Goal: Task Accomplishment & Management: Manage account settings

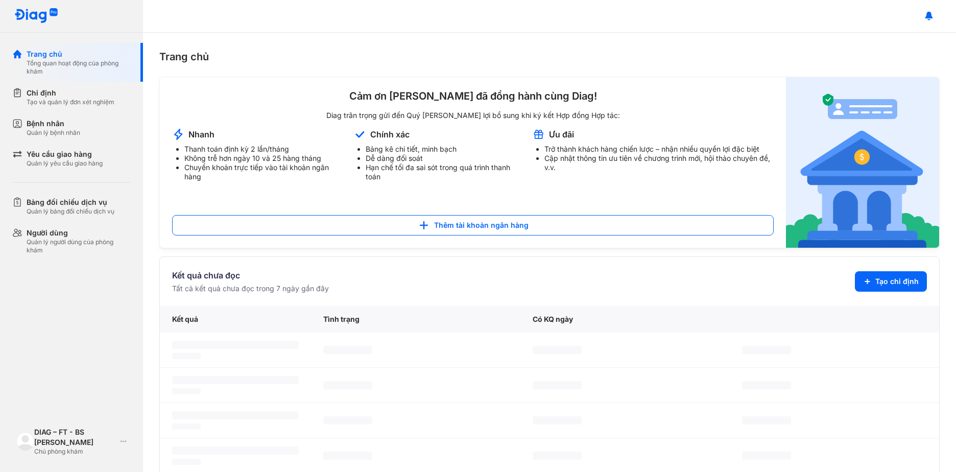
click at [125, 443] on icon at bounding box center [124, 441] width 6 height 8
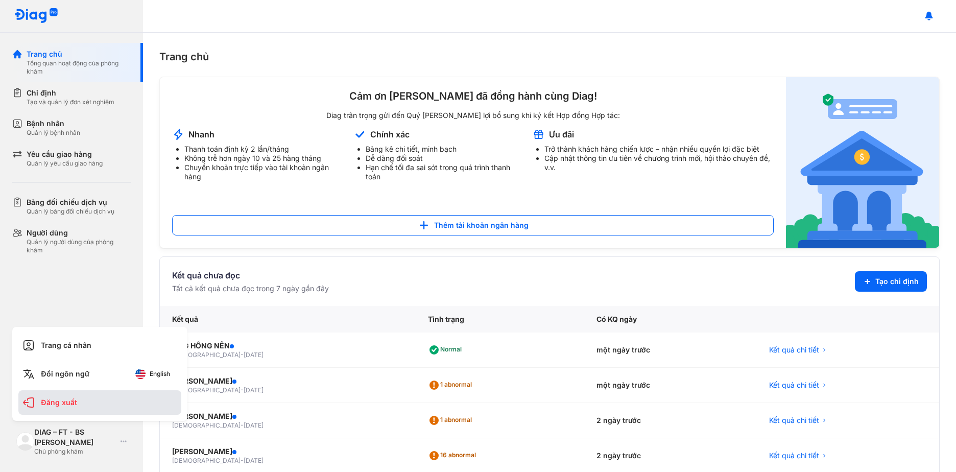
click at [80, 404] on div "Đăng xuất" at bounding box center [99, 402] width 163 height 25
